Goal: Browse casually: Explore the website without a specific task or goal

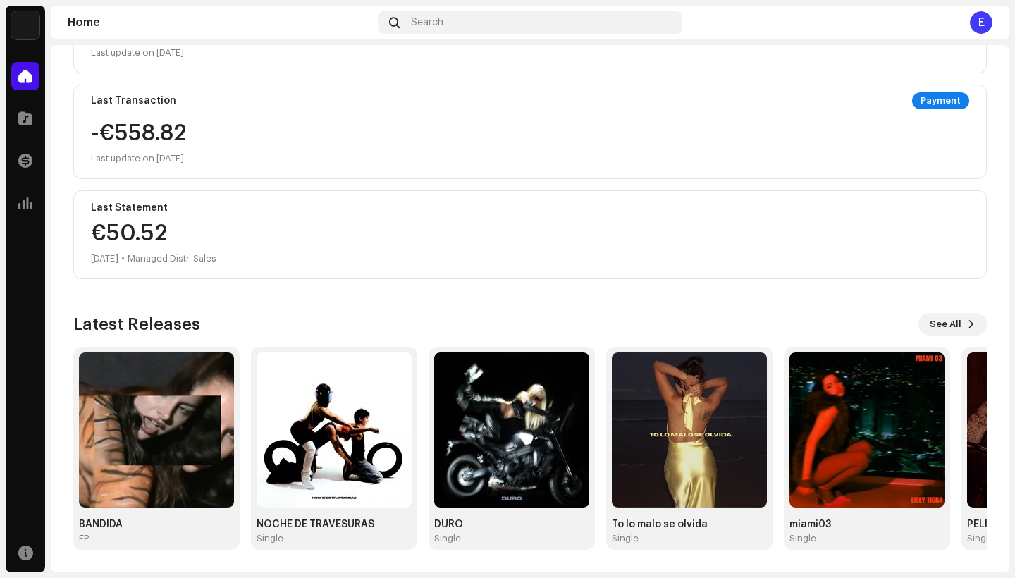
scroll to position [224, 0]
click at [955, 328] on button "See All" at bounding box center [953, 324] width 68 height 23
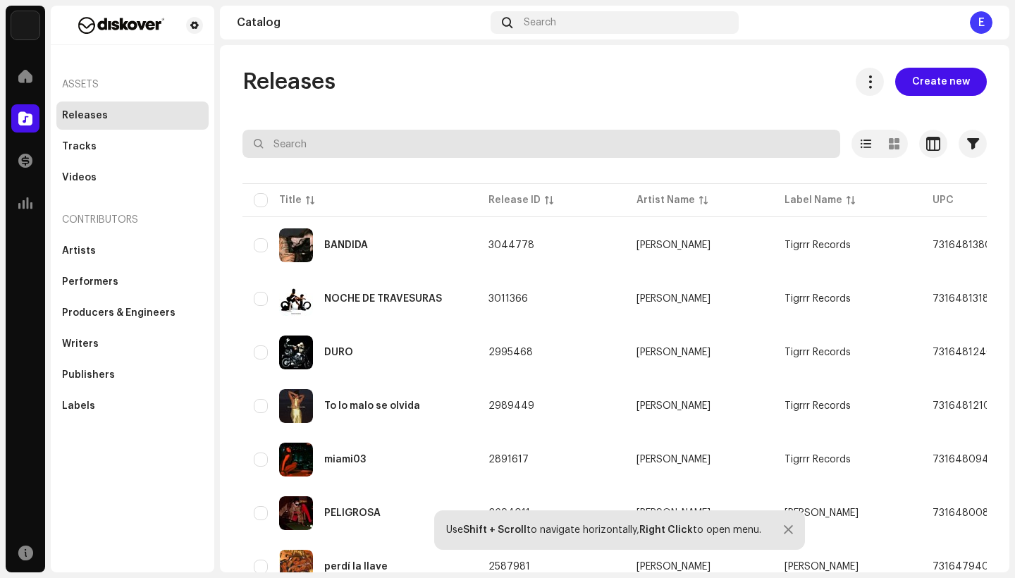
scroll to position [26, 0]
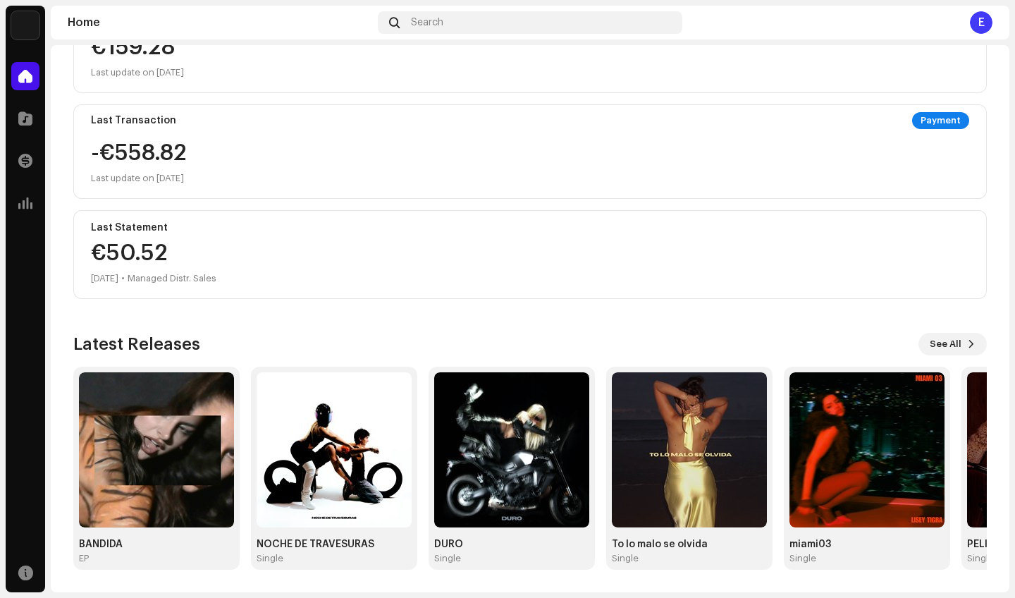
scroll to position [204, 0]
click at [93, 545] on div "BANDIDA" at bounding box center [156, 544] width 155 height 11
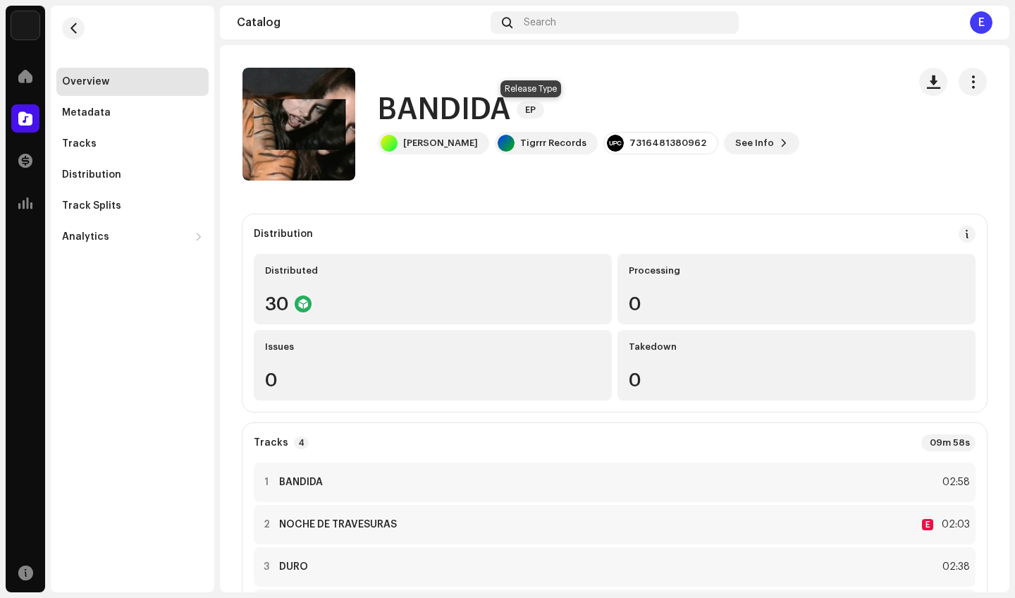
click at [529, 105] on span "EP" at bounding box center [530, 110] width 27 height 17
